Goal: Task Accomplishment & Management: Manage account settings

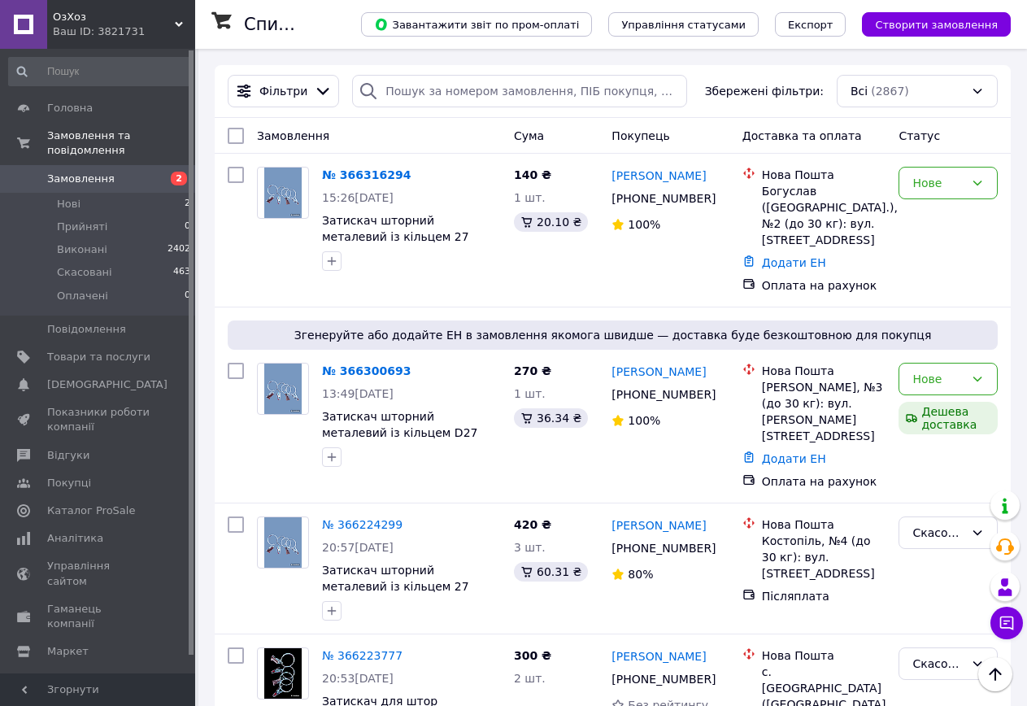
scroll to position [1018, 0]
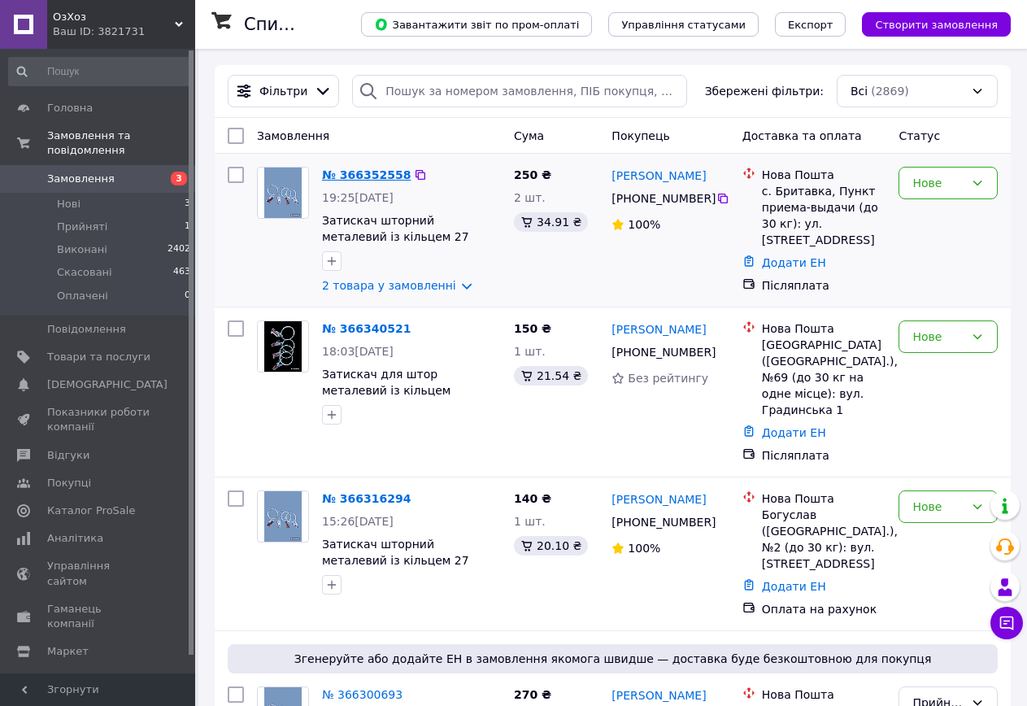
click at [355, 174] on link "№ 366352558" at bounding box center [366, 174] width 89 height 13
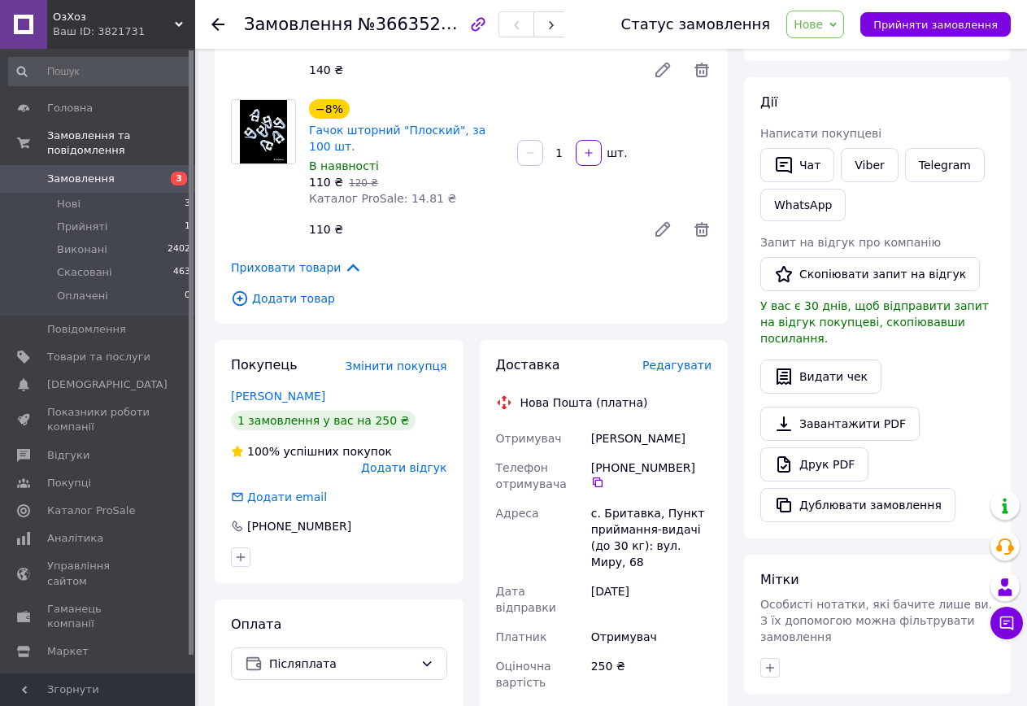
scroll to position [244, 0]
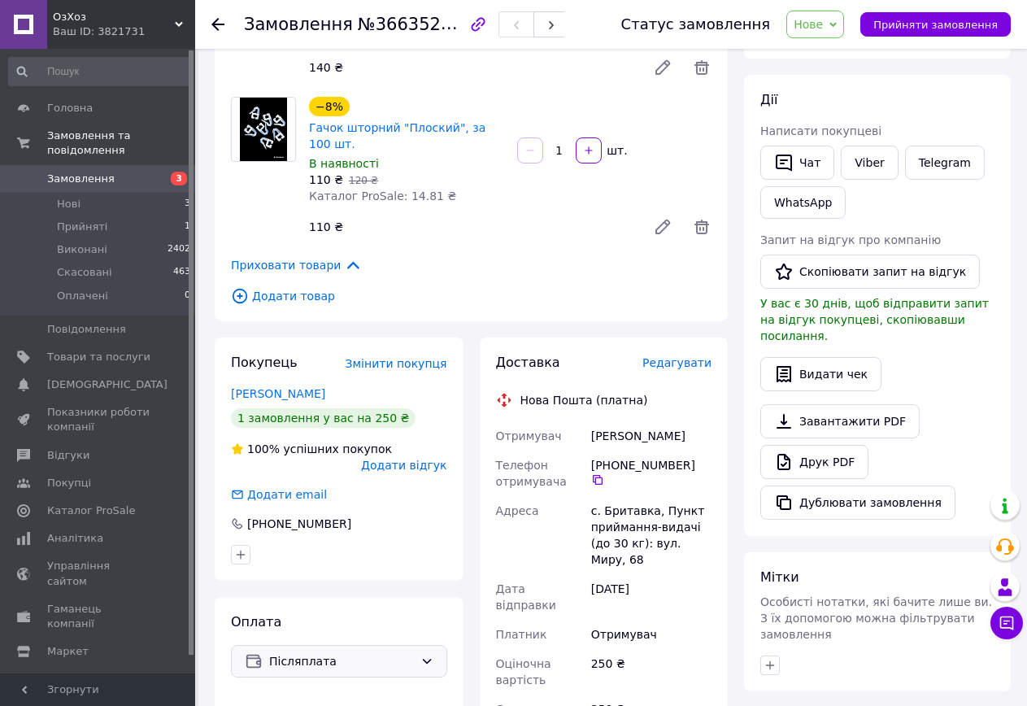
click at [424, 655] on icon at bounding box center [426, 661] width 13 height 13
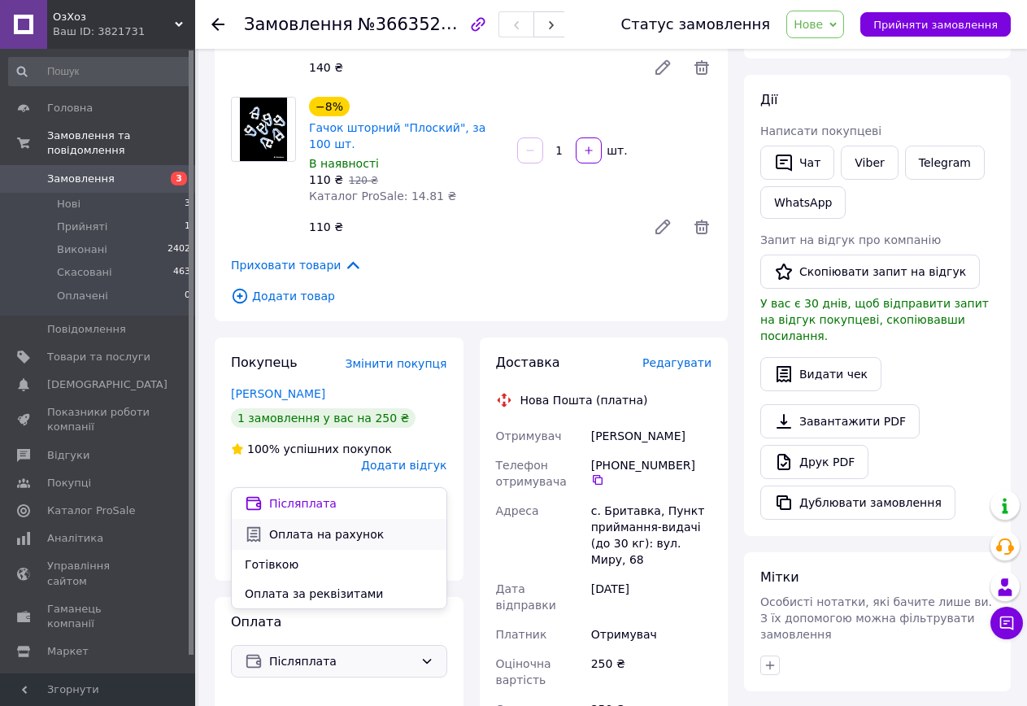
click at [303, 535] on span "Оплата на рахунок" at bounding box center [351, 534] width 164 height 16
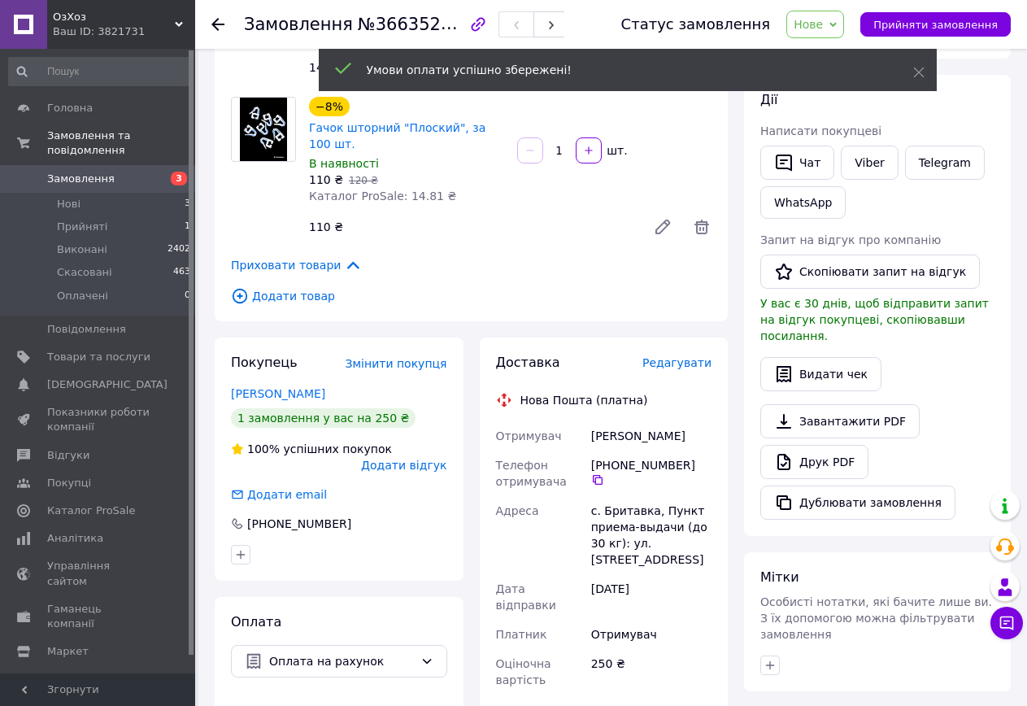
click at [844, 20] on span "Нове" at bounding box center [815, 25] width 58 height 28
click at [916, 70] on use at bounding box center [918, 73] width 11 height 11
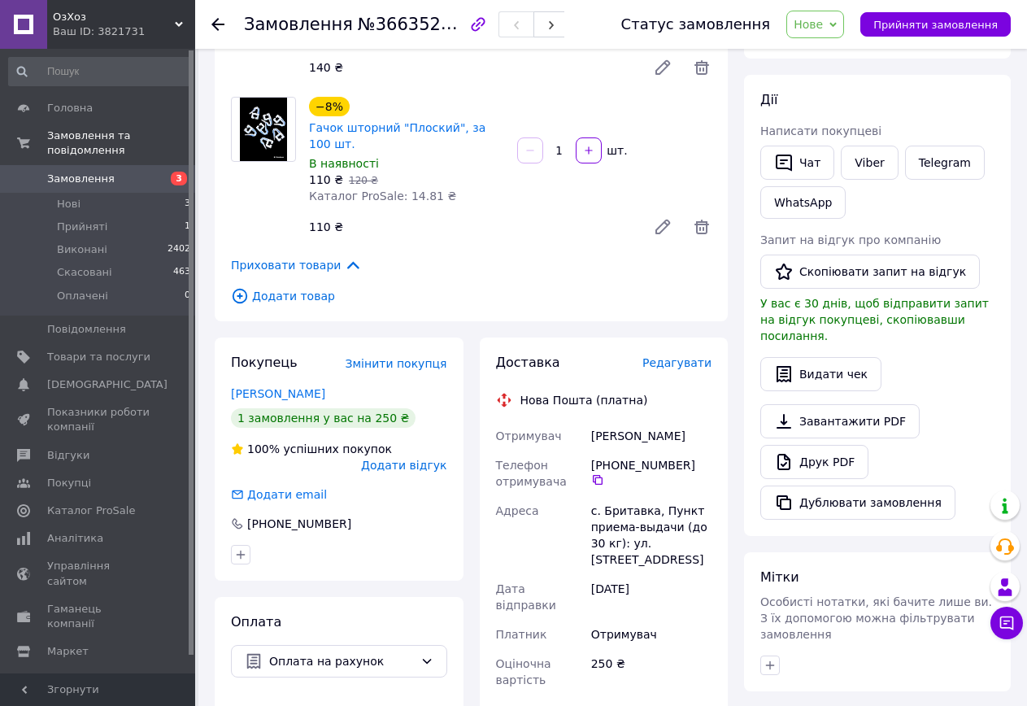
click at [844, 29] on span "Нове" at bounding box center [815, 25] width 58 height 28
click at [837, 56] on li "Прийнято" at bounding box center [824, 57] width 75 height 24
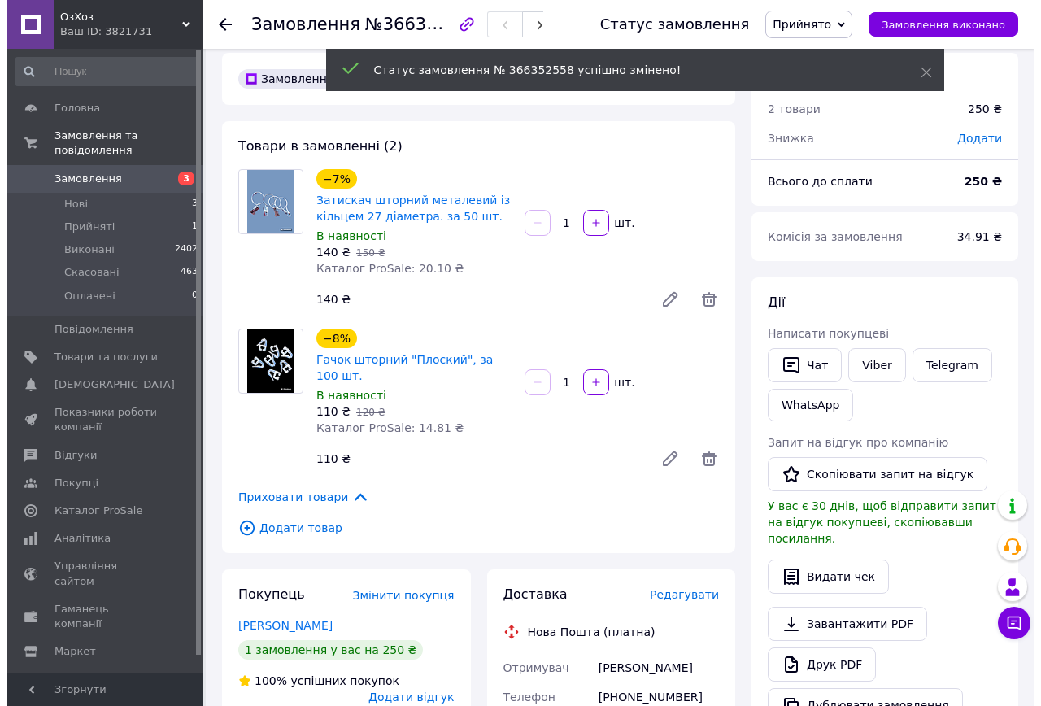
scroll to position [0, 0]
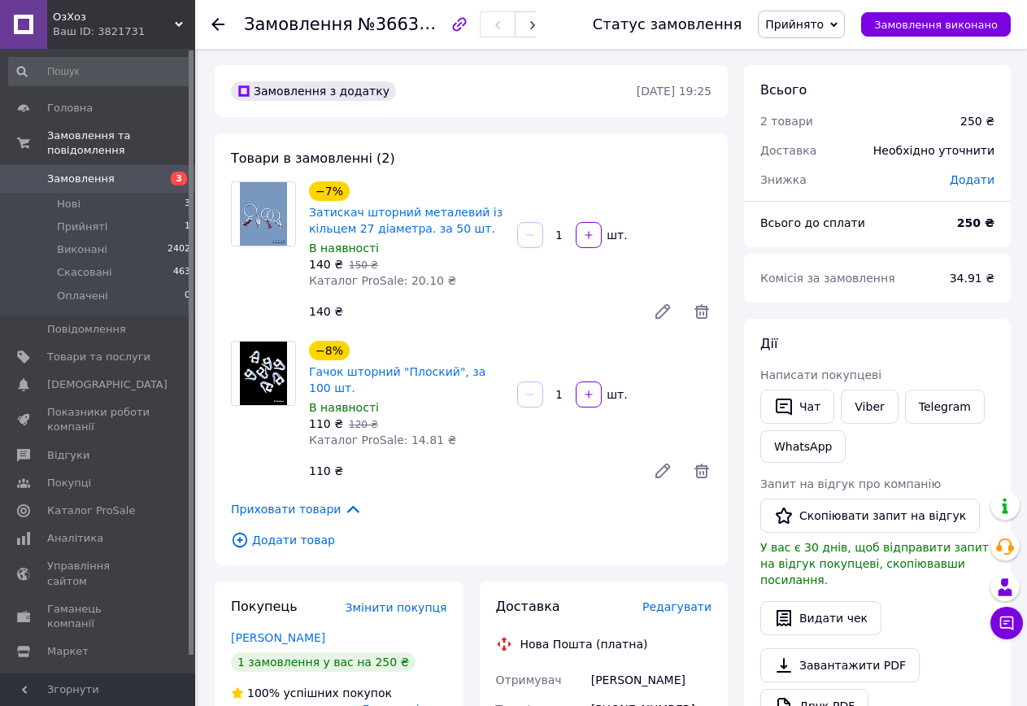
click at [115, 165] on link "Замовлення 3" at bounding box center [100, 179] width 200 height 28
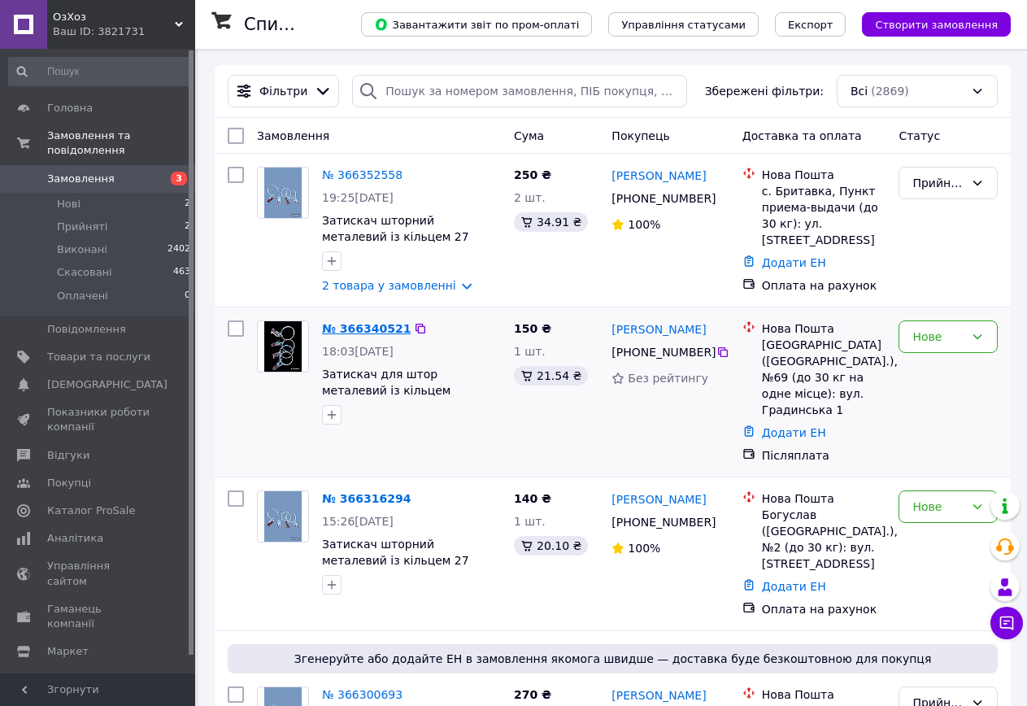
click at [388, 330] on link "№ 366340521" at bounding box center [366, 328] width 89 height 13
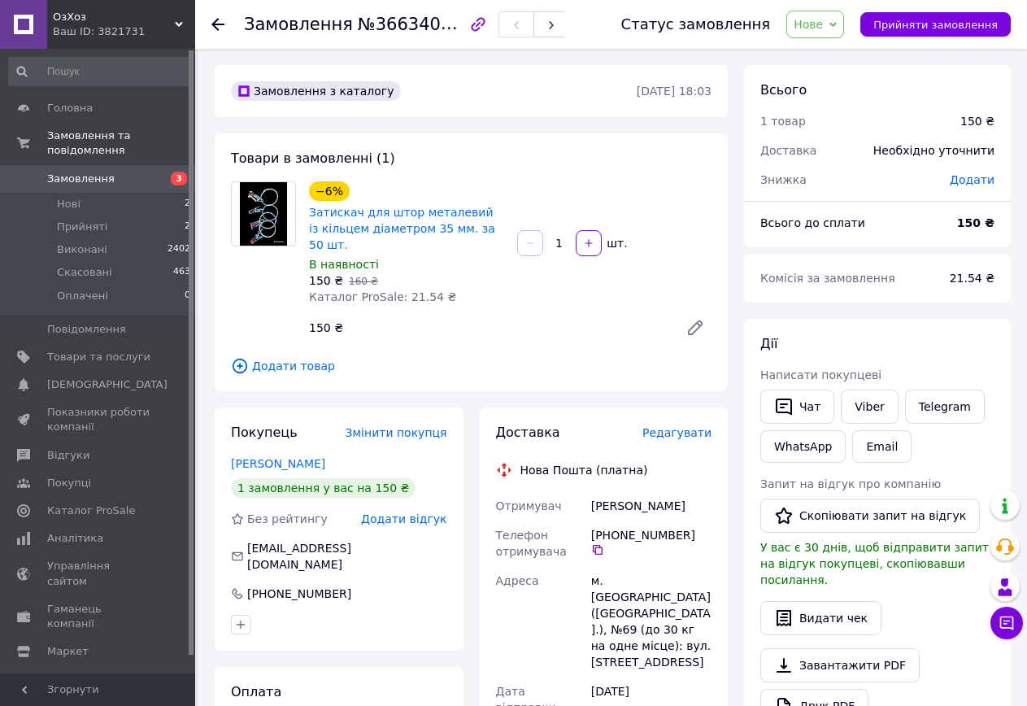
click at [689, 426] on span "Редагувати" at bounding box center [676, 432] width 69 height 13
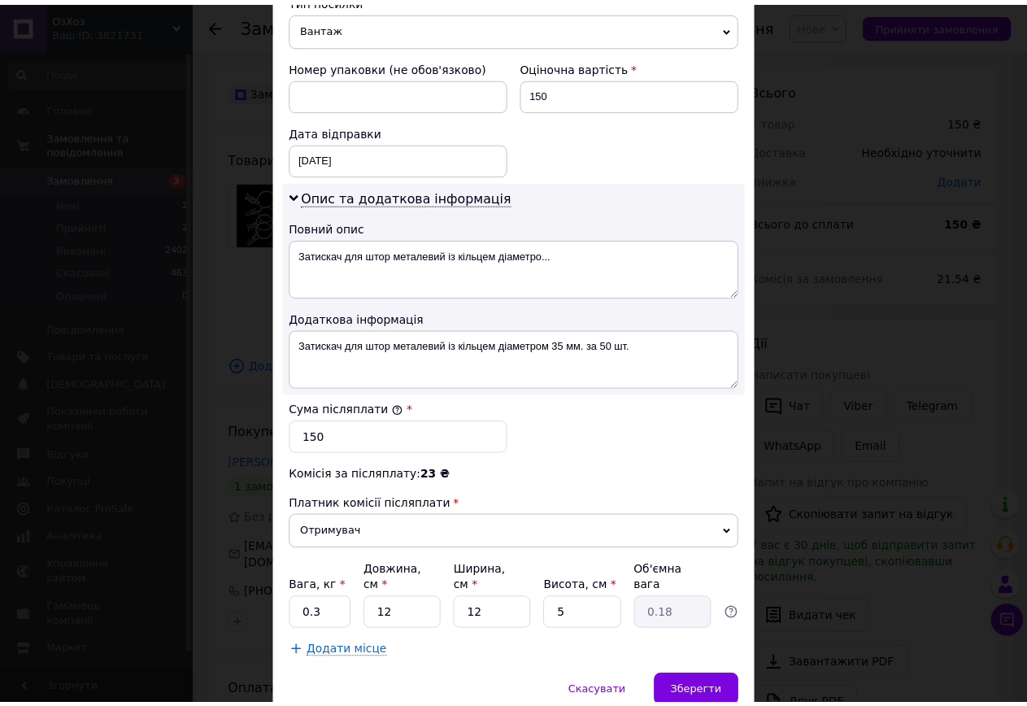
scroll to position [732, 0]
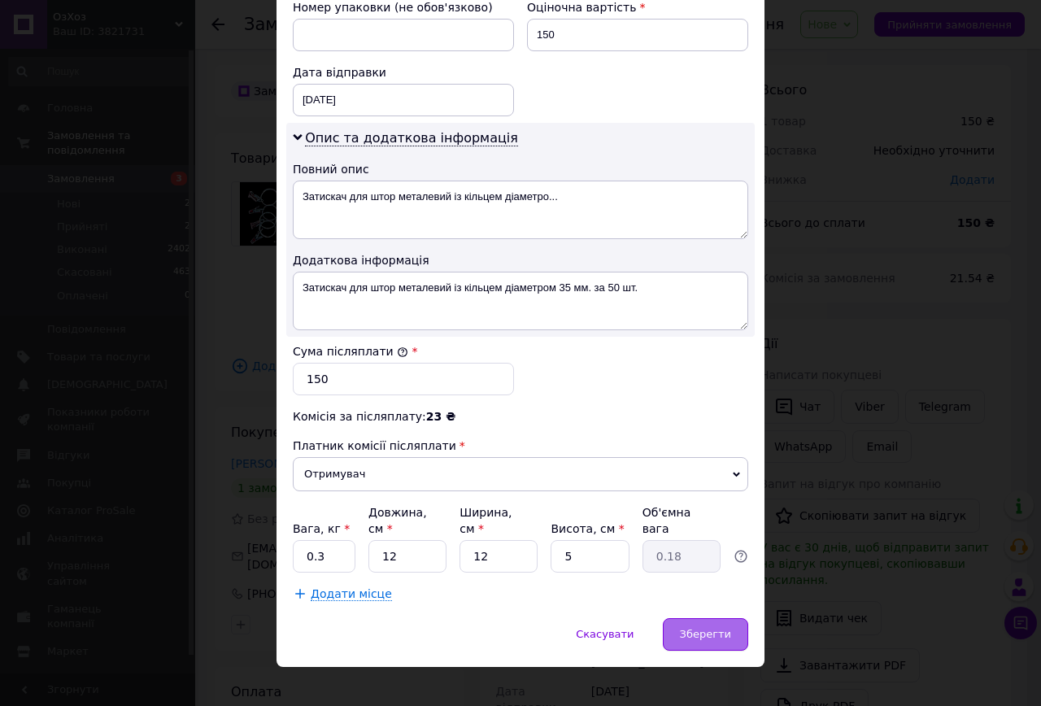
click at [715, 628] on span "Зберегти" at bounding box center [705, 634] width 51 height 12
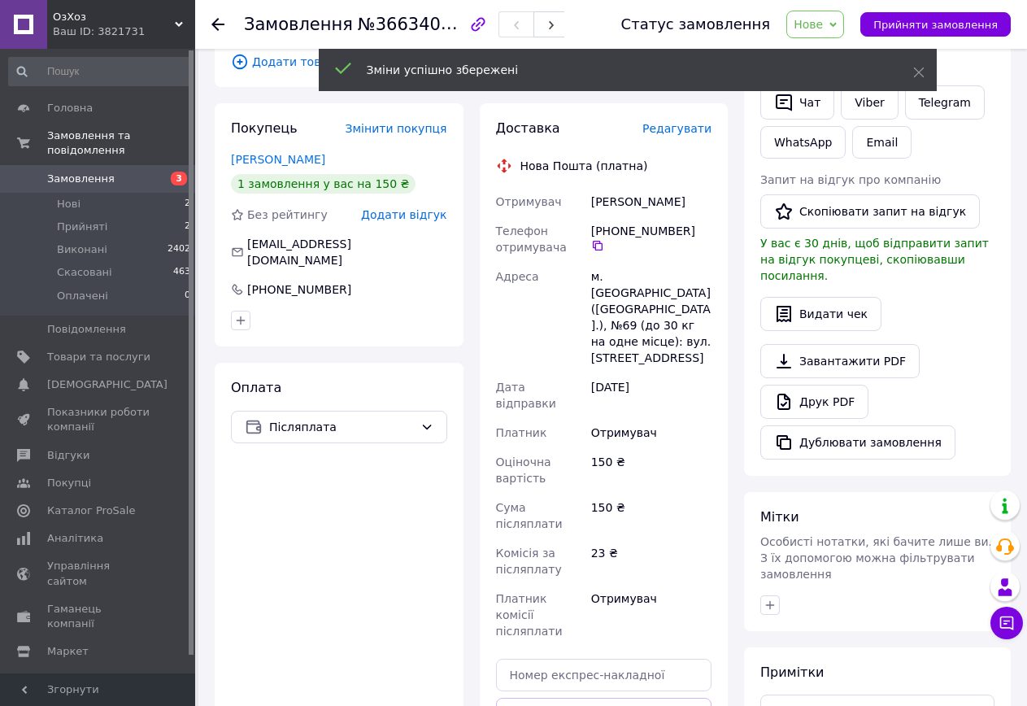
scroll to position [325, 0]
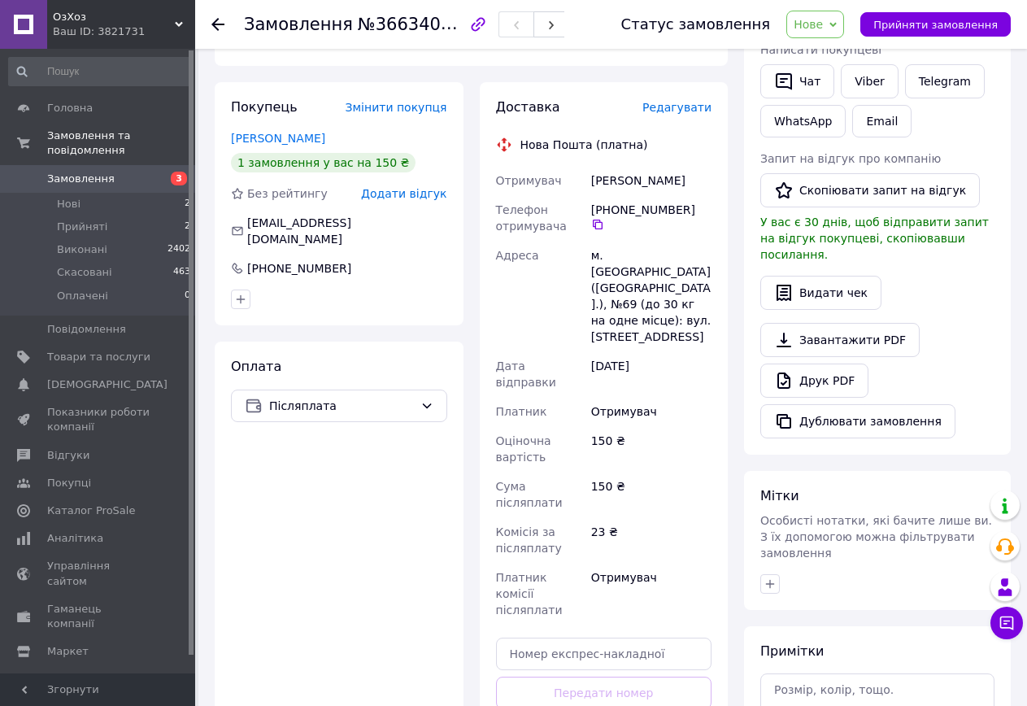
click at [823, 19] on span "Нове" at bounding box center [808, 24] width 29 height 13
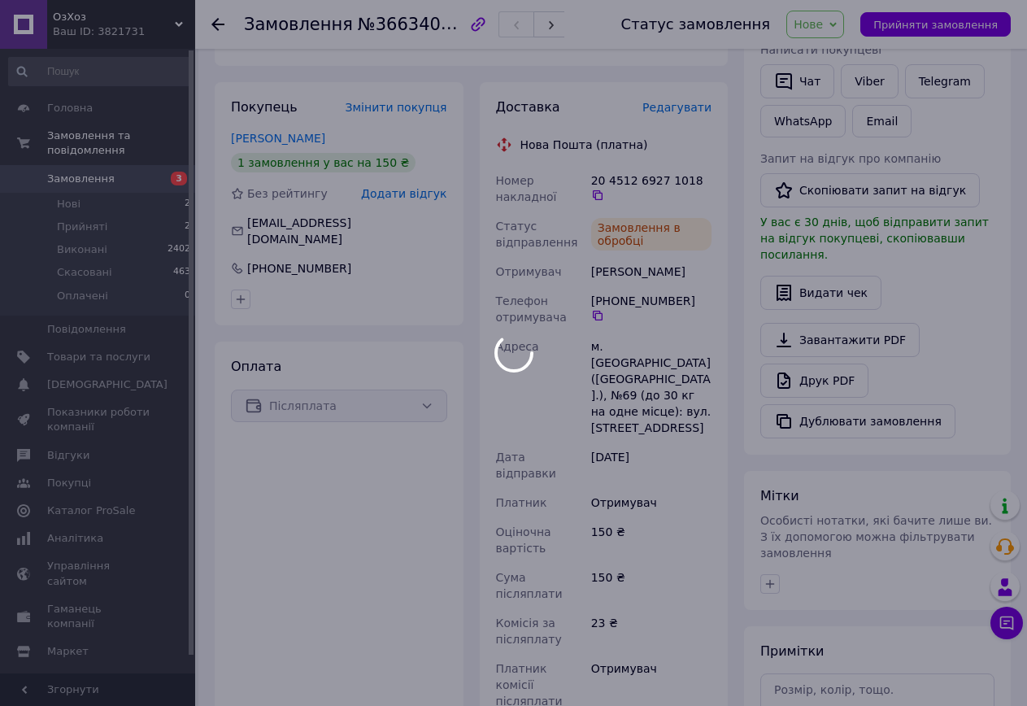
click at [831, 63] on div at bounding box center [513, 353] width 1027 height 706
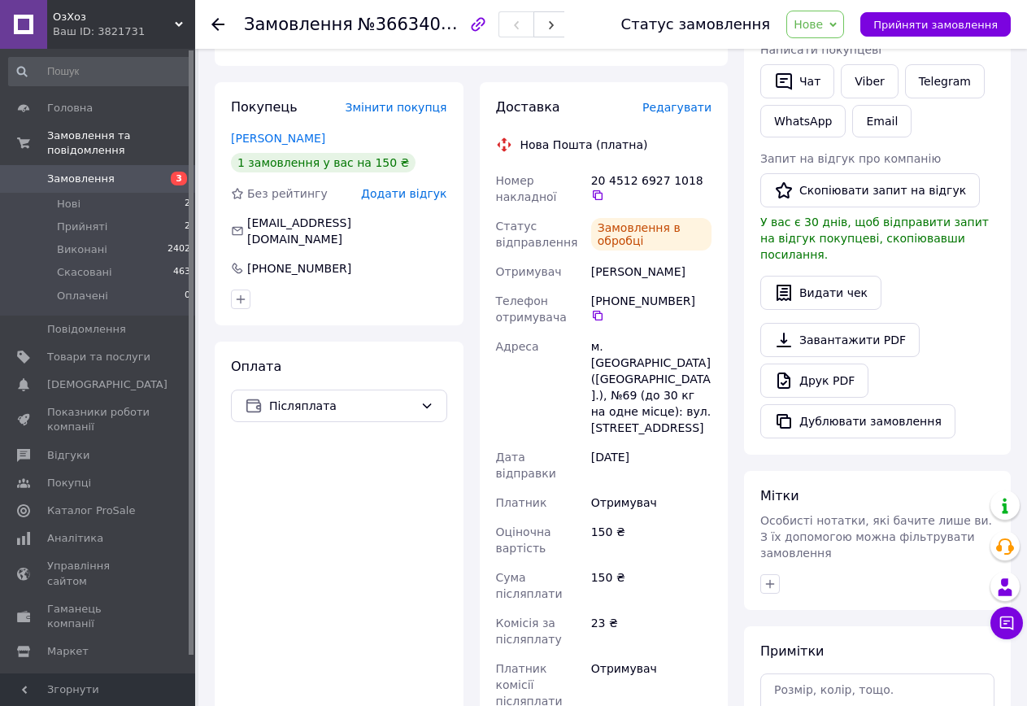
click at [834, 34] on span "Нове" at bounding box center [815, 25] width 58 height 28
click at [831, 59] on li "Прийнято" at bounding box center [824, 57] width 75 height 24
drag, startPoint x: 831, startPoint y: 59, endPoint x: 107, endPoint y: 160, distance: 730.9
click at [107, 172] on span "Замовлення" at bounding box center [98, 179] width 103 height 15
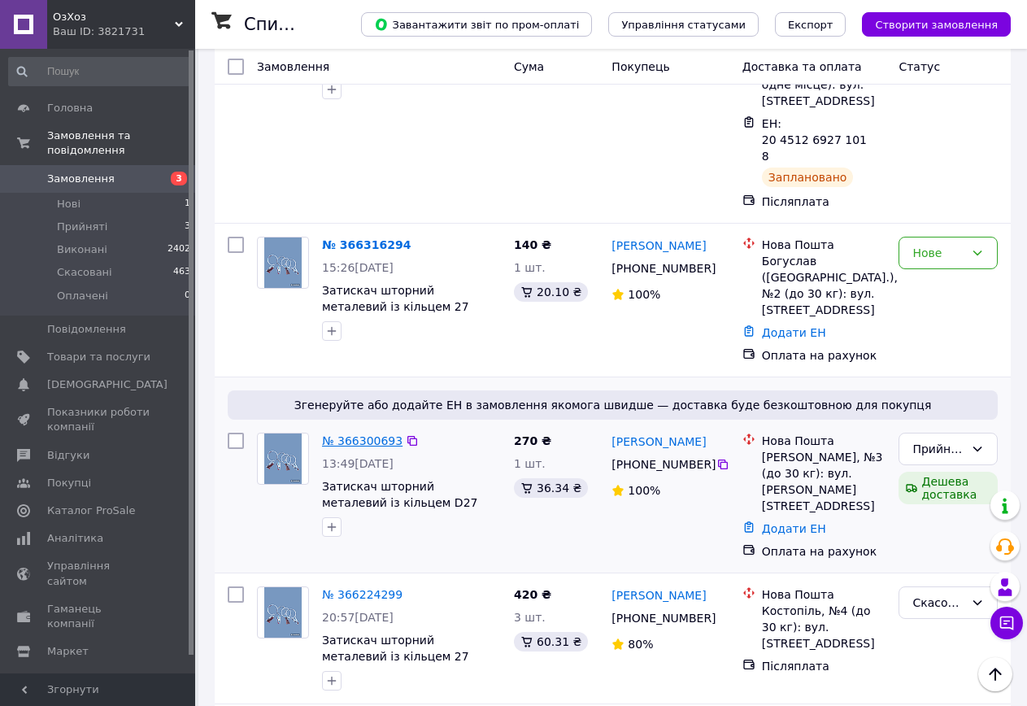
click at [342, 434] on link "№ 366300693" at bounding box center [362, 440] width 81 height 13
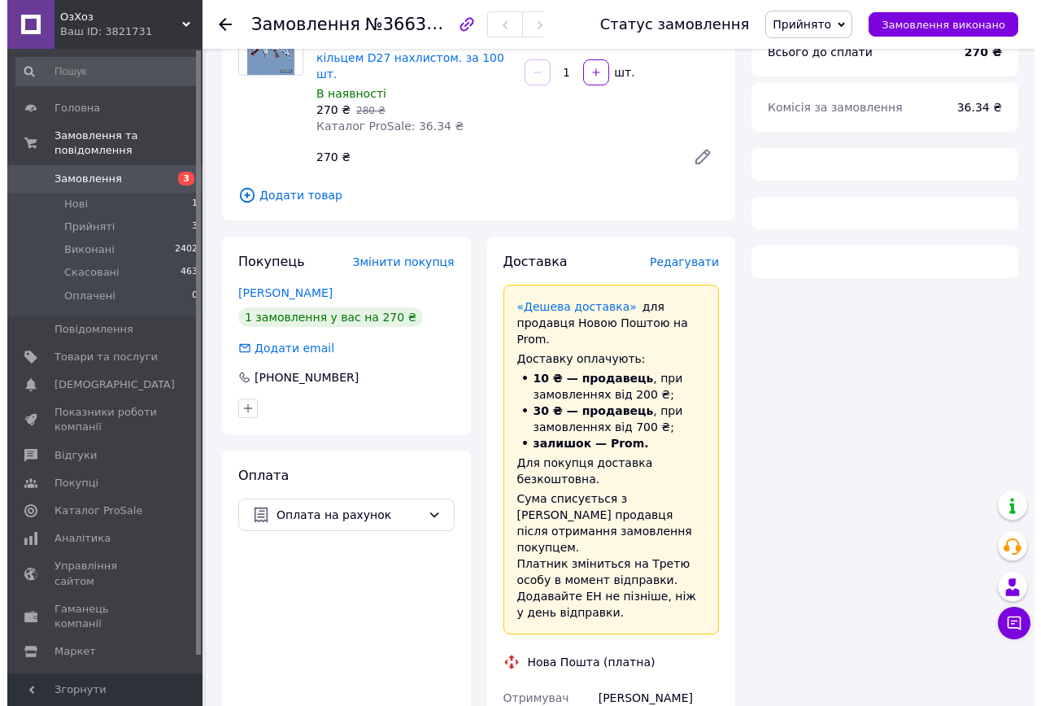
scroll to position [325, 0]
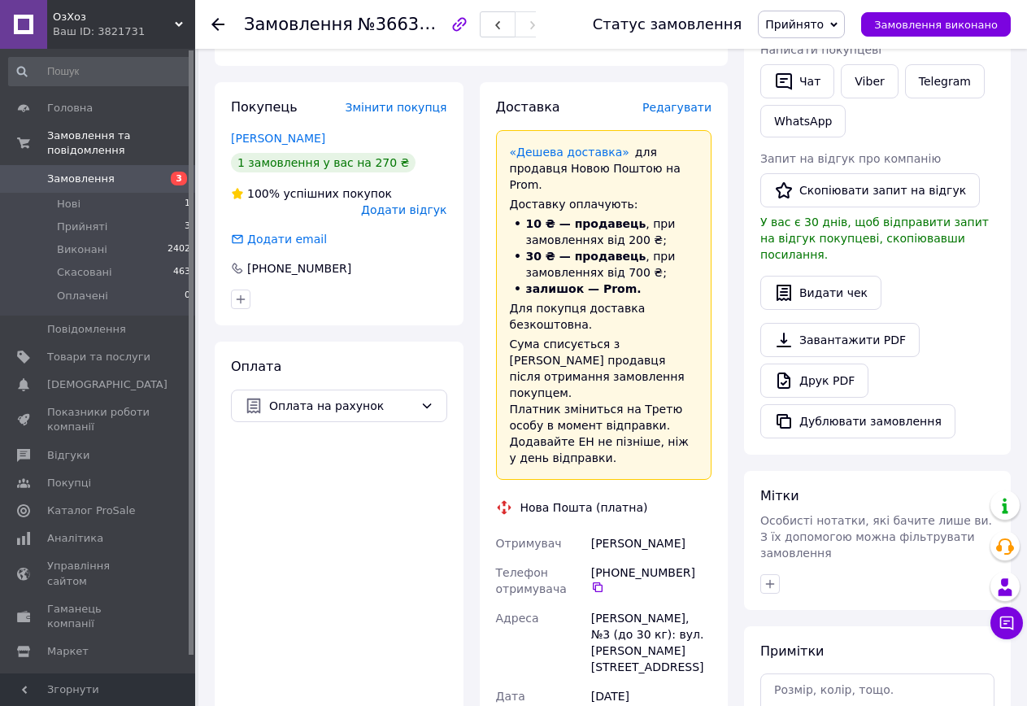
click at [690, 101] on span "Редагувати" at bounding box center [676, 107] width 69 height 13
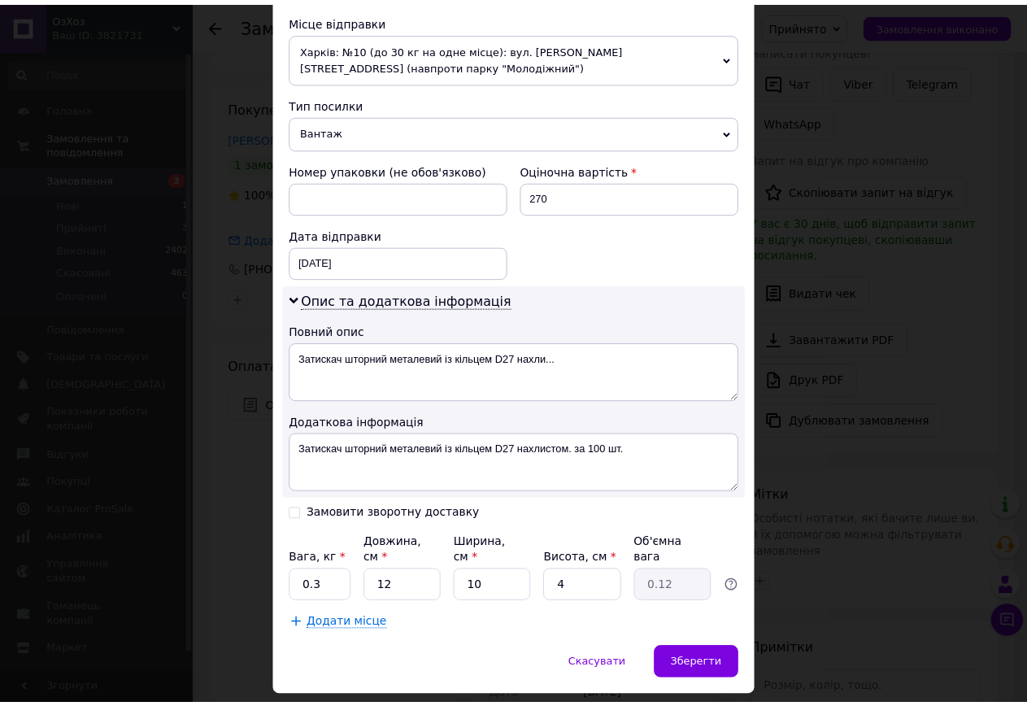
scroll to position [602, 0]
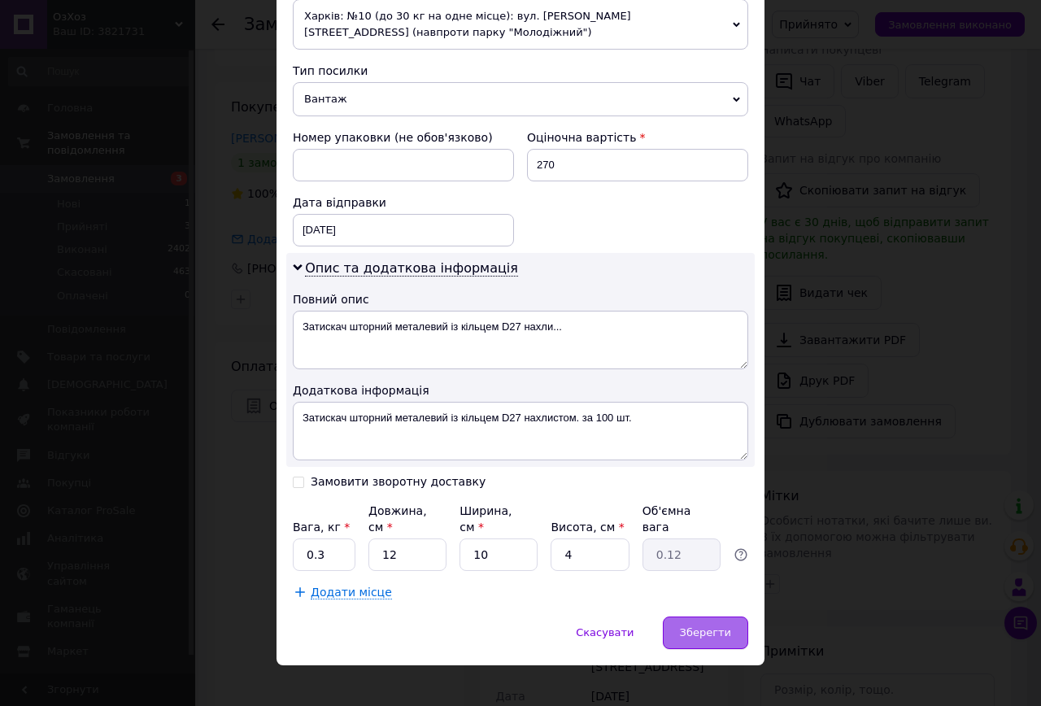
click at [723, 625] on div "Зберегти" at bounding box center [705, 632] width 85 height 33
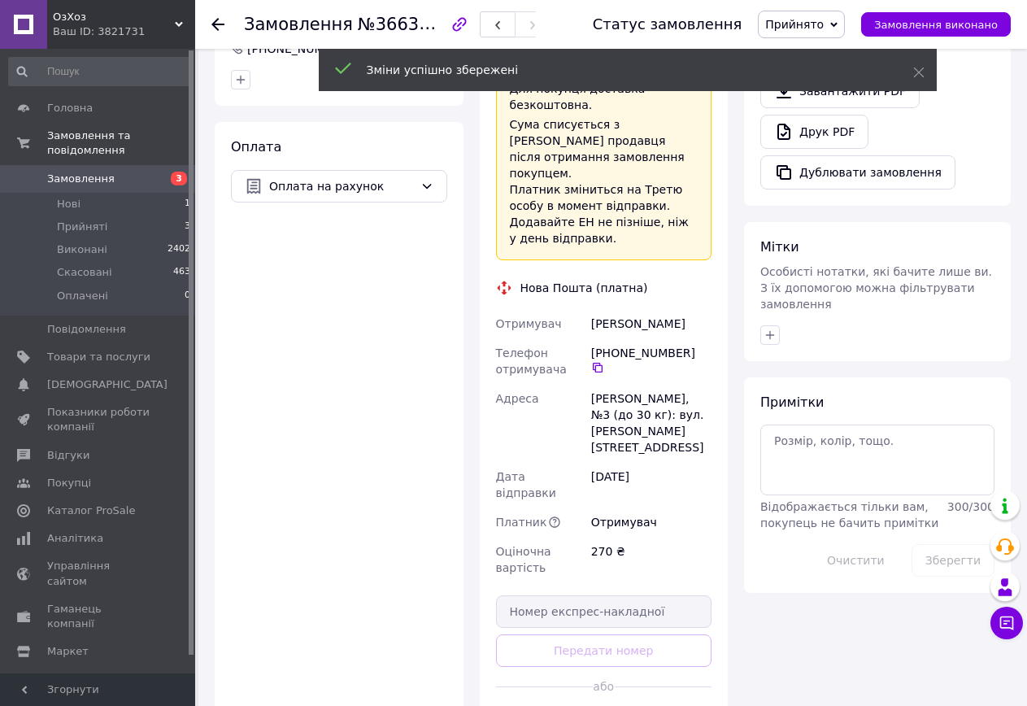
scroll to position [569, 0]
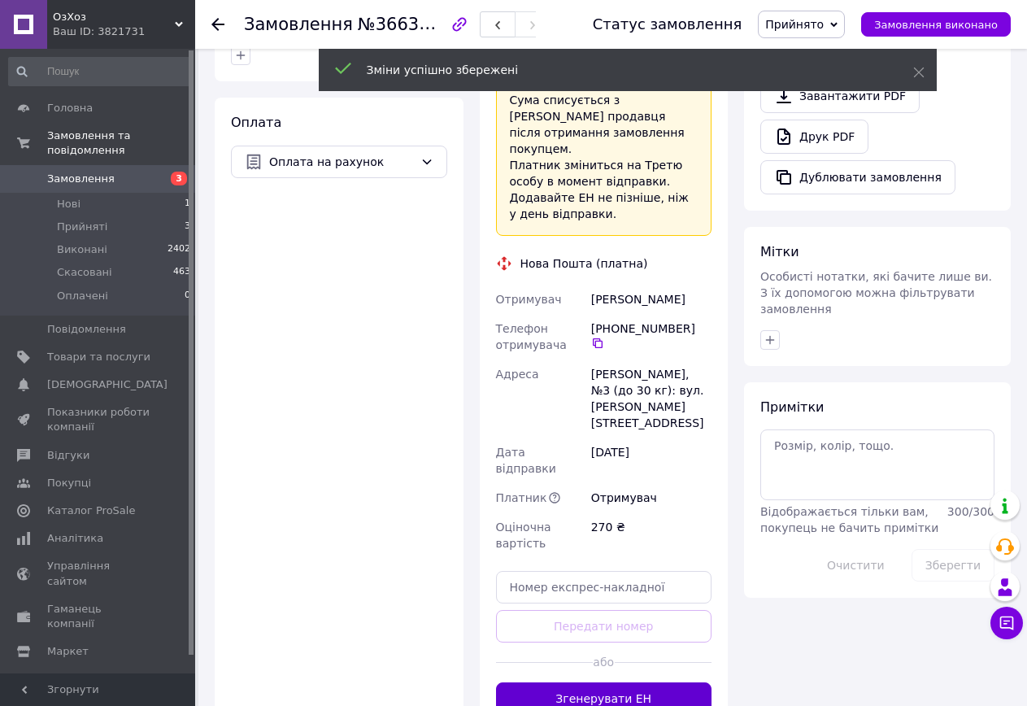
click at [695, 682] on button "Згенерувати ЕН" at bounding box center [604, 698] width 216 height 33
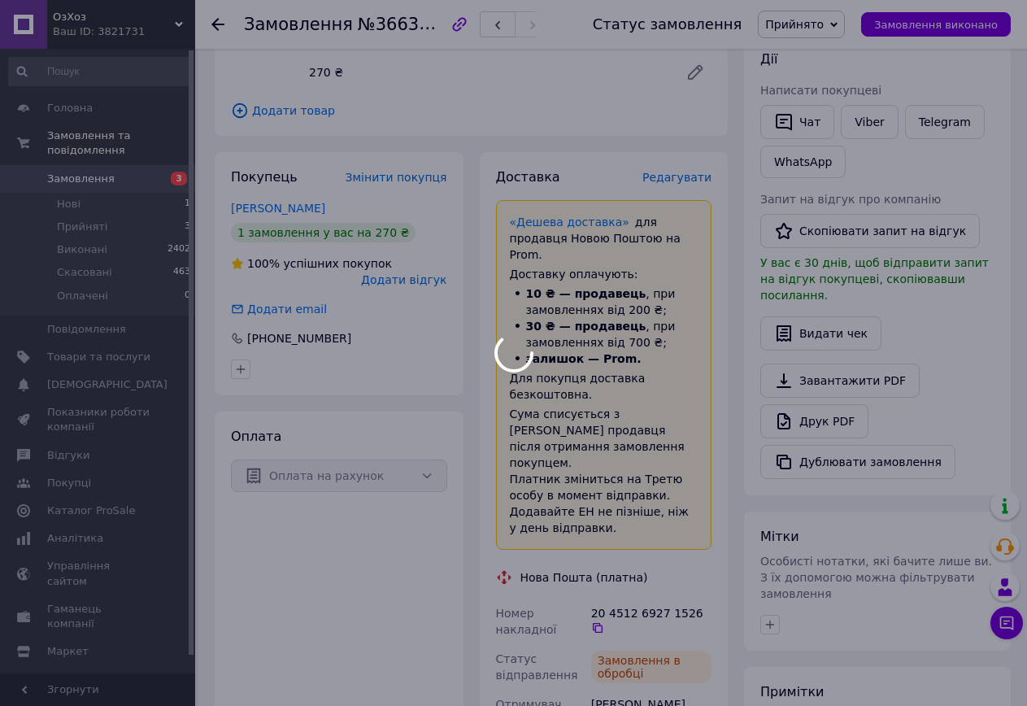
scroll to position [244, 0]
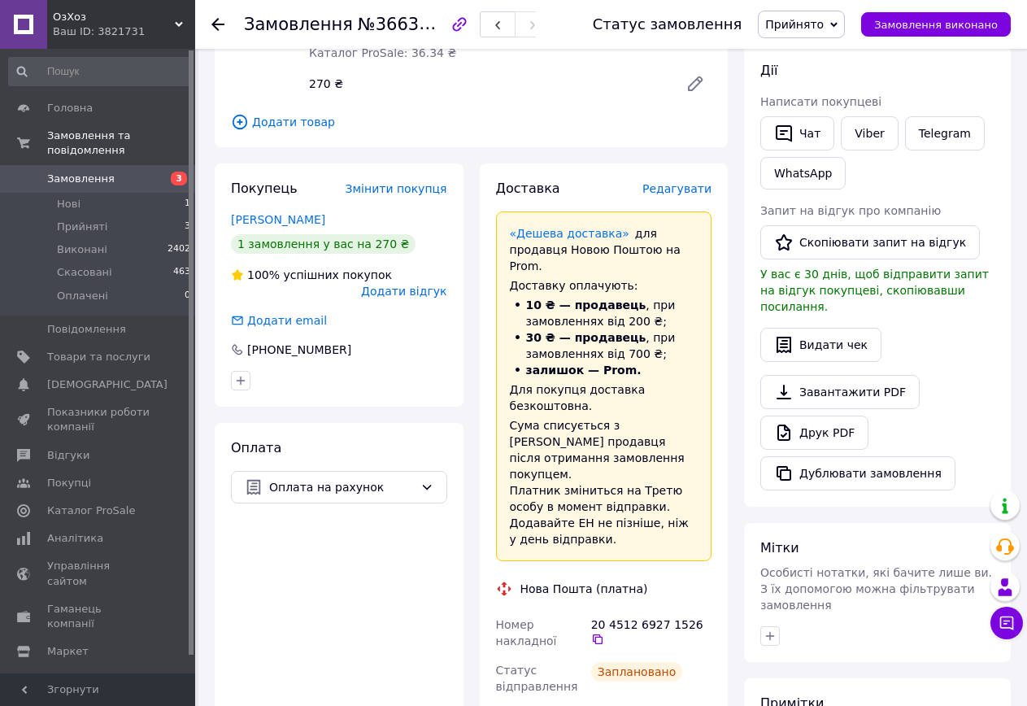
click at [73, 172] on span "Замовлення" at bounding box center [81, 179] width 68 height 15
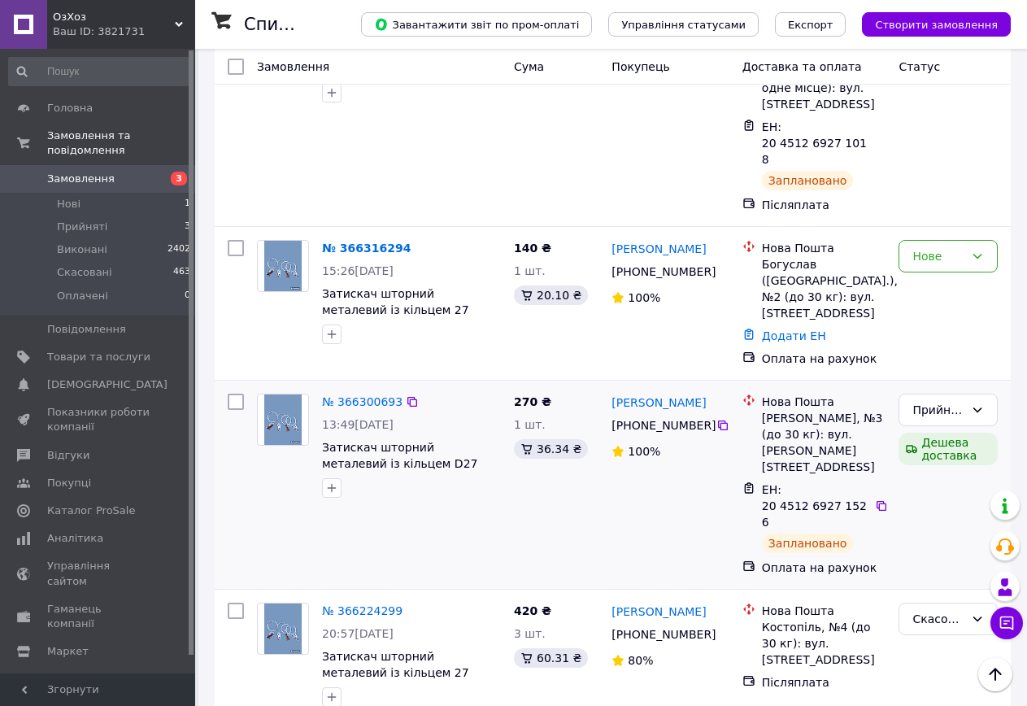
scroll to position [325, 0]
